Goal: Task Accomplishment & Management: Use online tool/utility

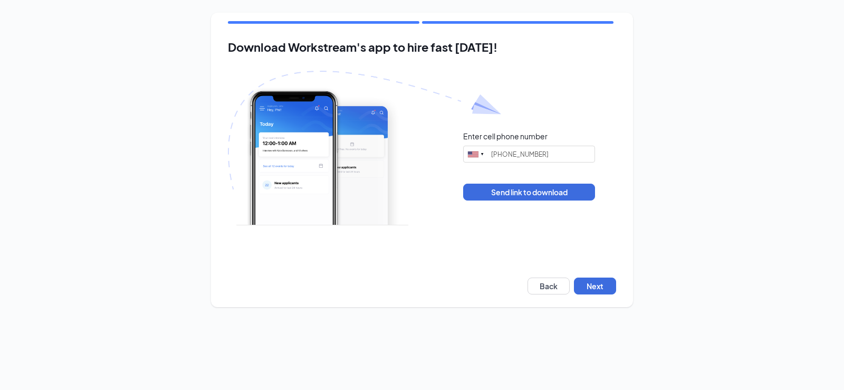
type input "[PHONE_NUMBER]"
click at [605, 289] on button "Next" at bounding box center [595, 286] width 42 height 17
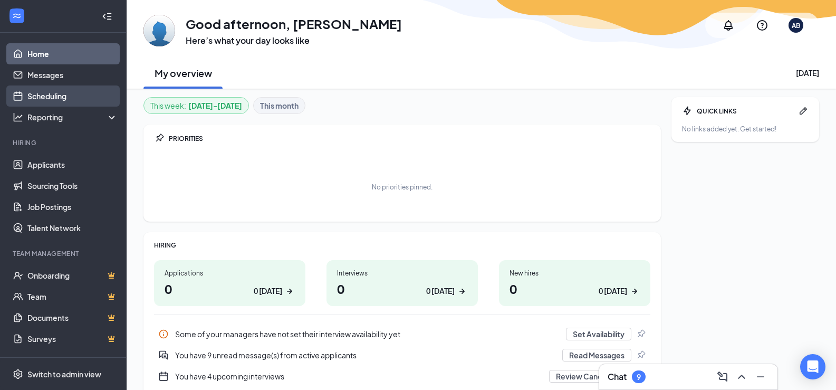
click at [52, 97] on link "Scheduling" at bounding box center [72, 95] width 90 height 21
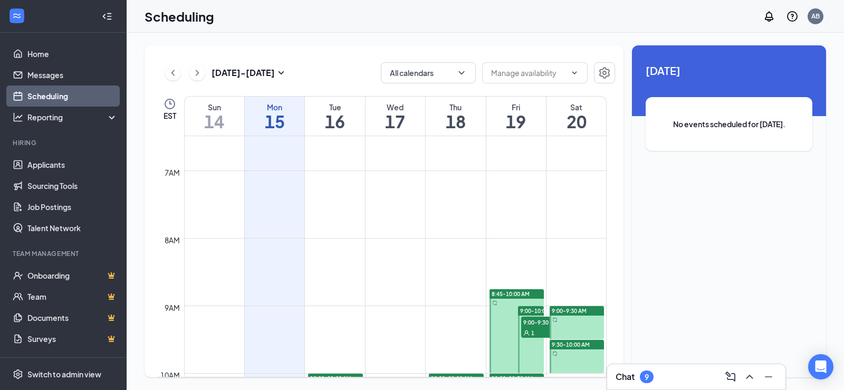
scroll to position [413, 0]
